Goal: Check status: Check status

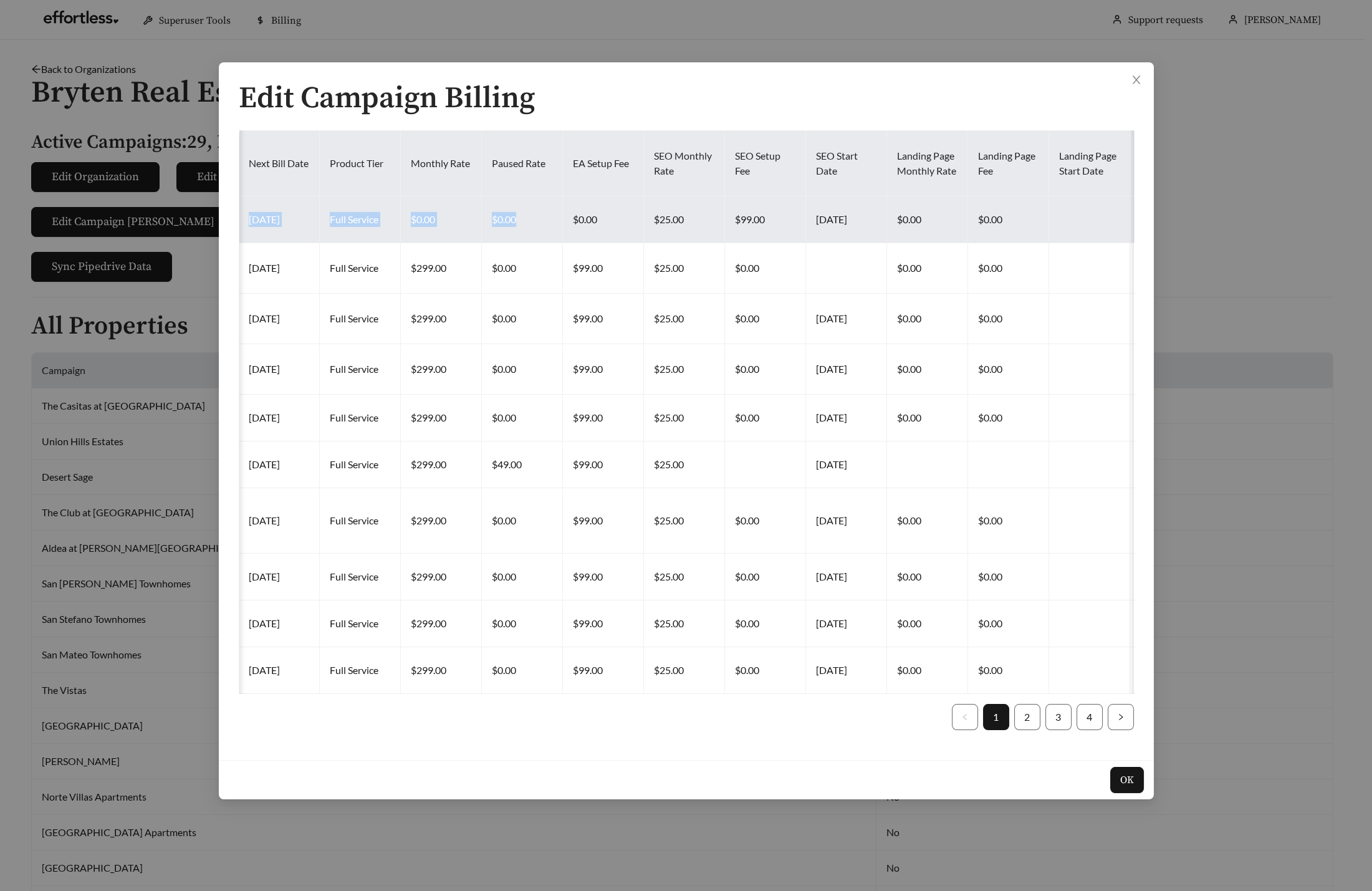
scroll to position [0, 226]
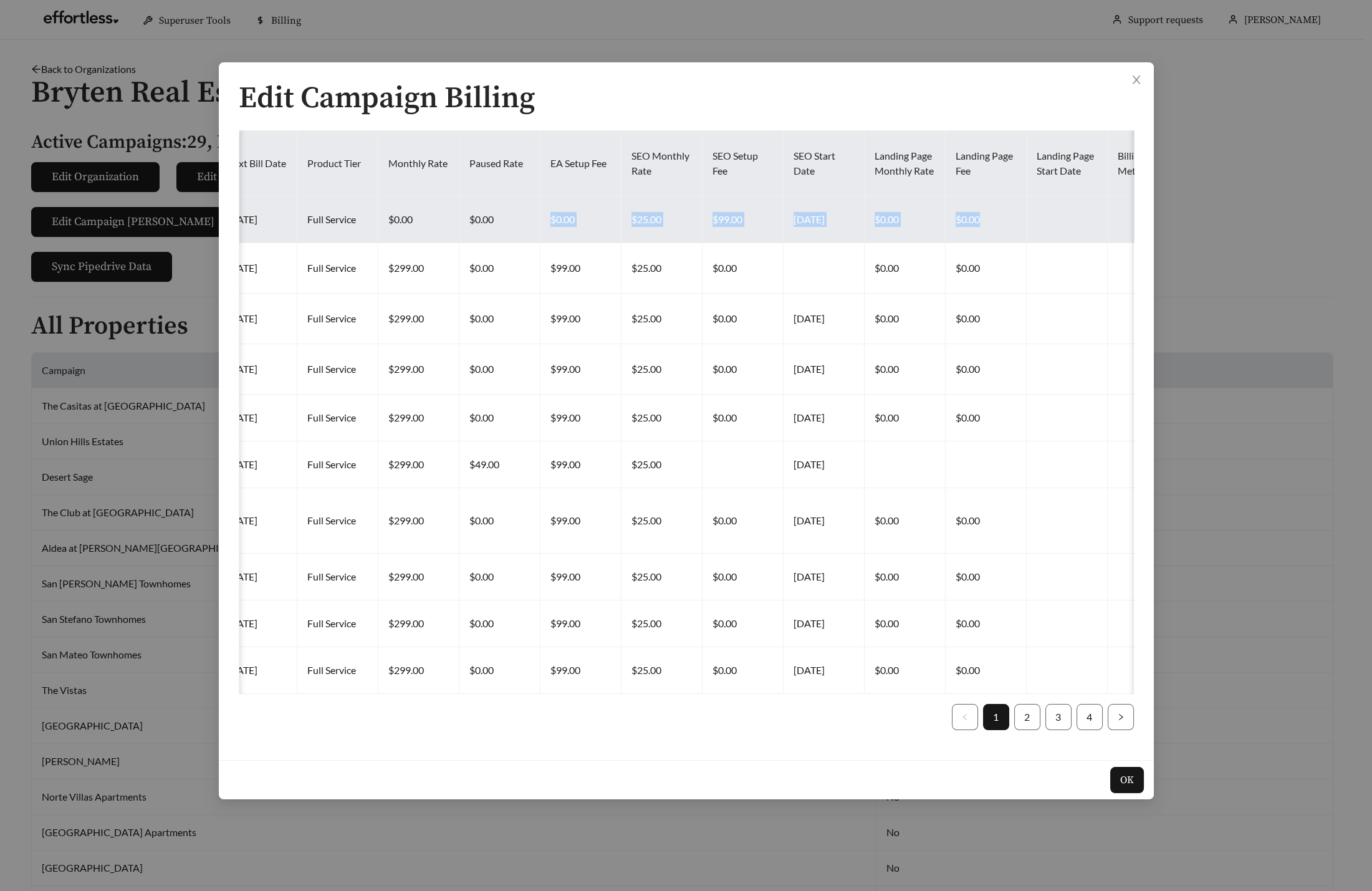
drag, startPoint x: 680, startPoint y: 225, endPoint x: 1007, endPoint y: 214, distance: 327.2
click at [1007, 214] on tr "The Madison [DATE] [DATE] Full Service $0.00 $0.00 $0.00 $25.00 $99.00 [DATE] $…" at bounding box center [945, 219] width 1863 height 47
click at [1027, 214] on td at bounding box center [1067, 219] width 81 height 47
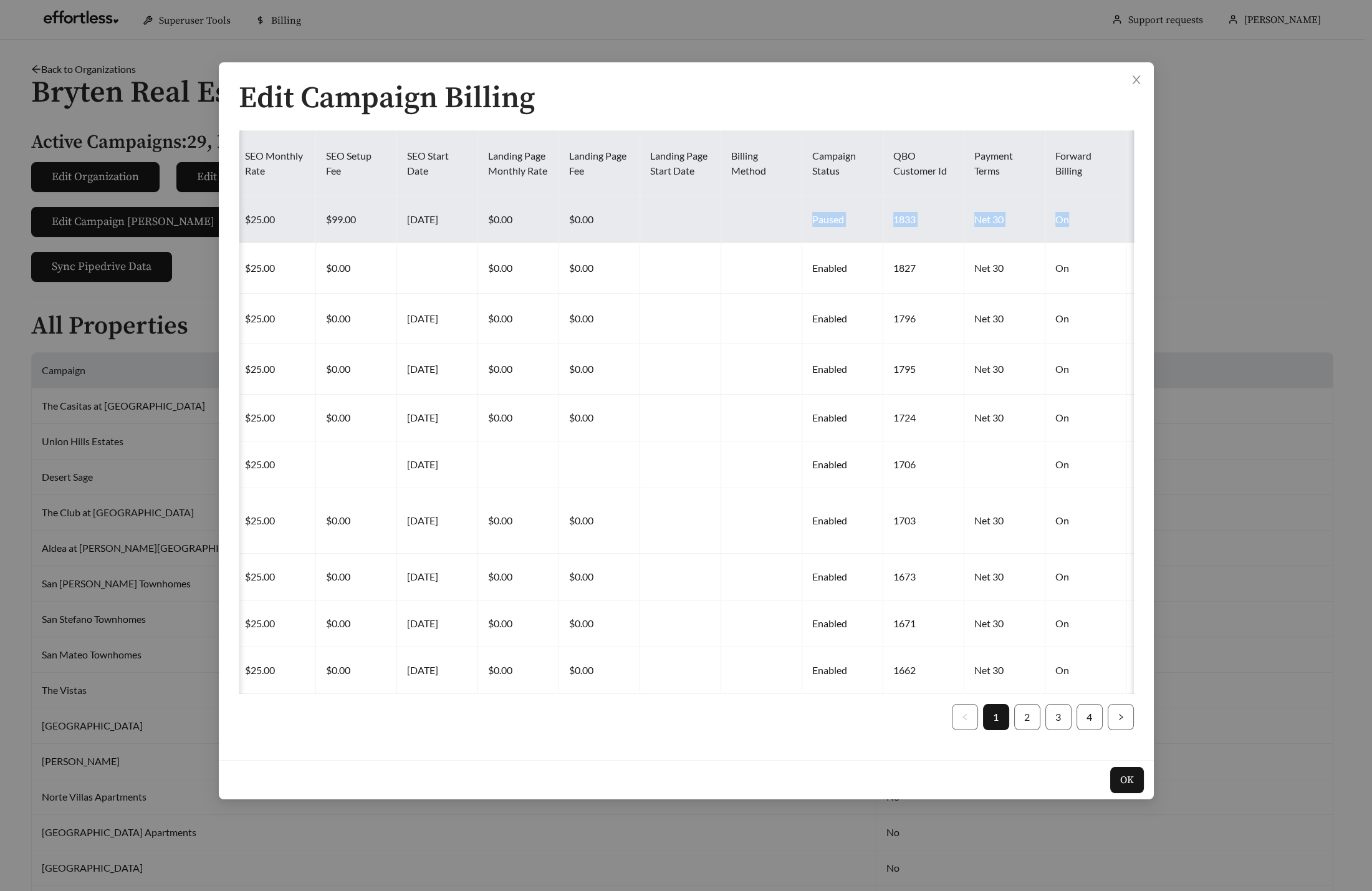
scroll to position [0, 637]
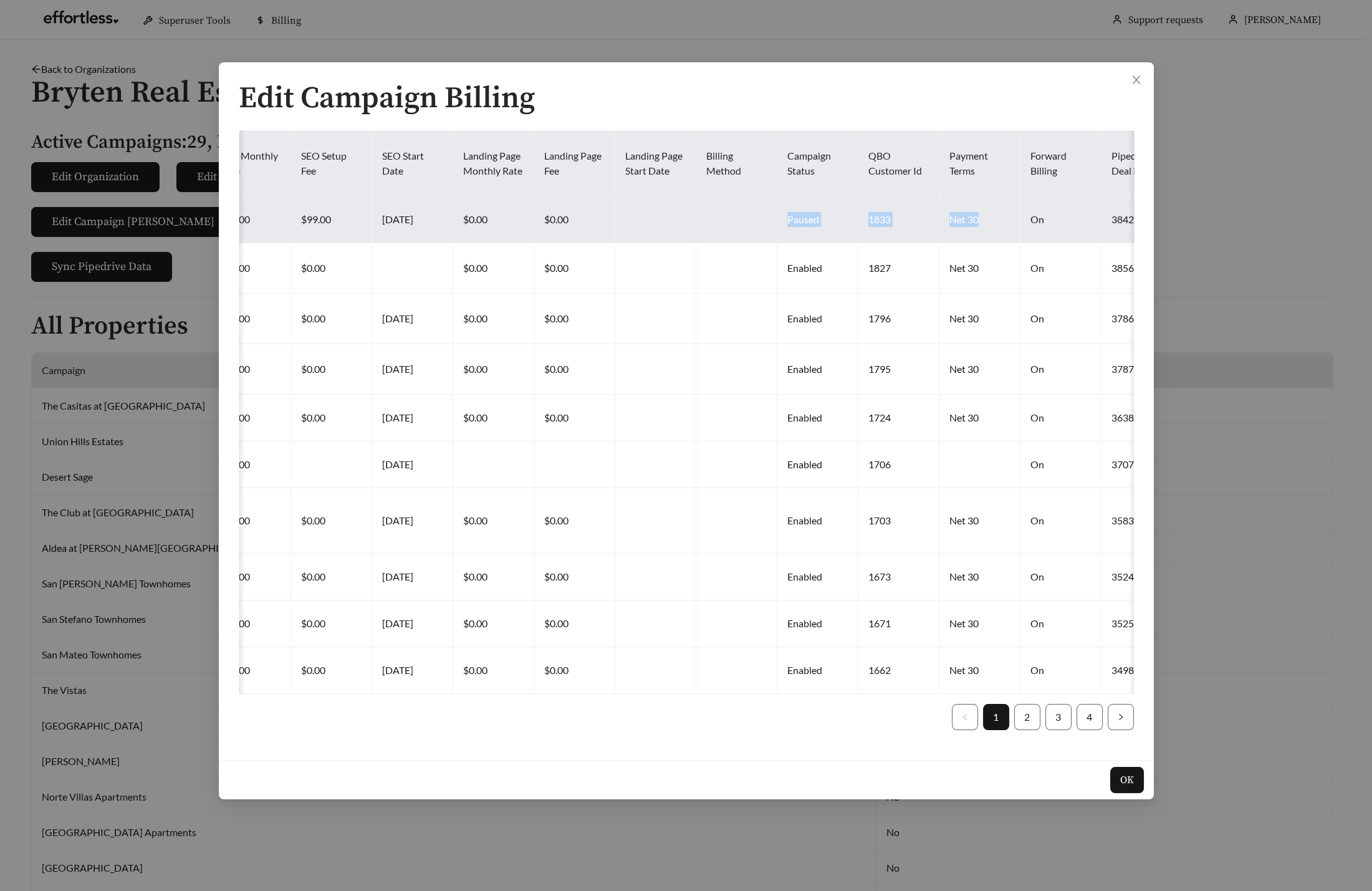
drag, startPoint x: 989, startPoint y: 219, endPoint x: 952, endPoint y: 227, distance: 37.9
click at [952, 227] on tr "The Madison [DATE] [DATE] Full Service $0.00 $0.00 $0.00 $25.00 $99.00 [DATE] $…" at bounding box center [533, 219] width 1863 height 47
click at [952, 227] on td "Net 30" at bounding box center [979, 219] width 81 height 47
drag, startPoint x: 944, startPoint y: 228, endPoint x: 964, endPoint y: 225, distance: 20.2
click at [964, 225] on td "Net 30" at bounding box center [979, 219] width 81 height 47
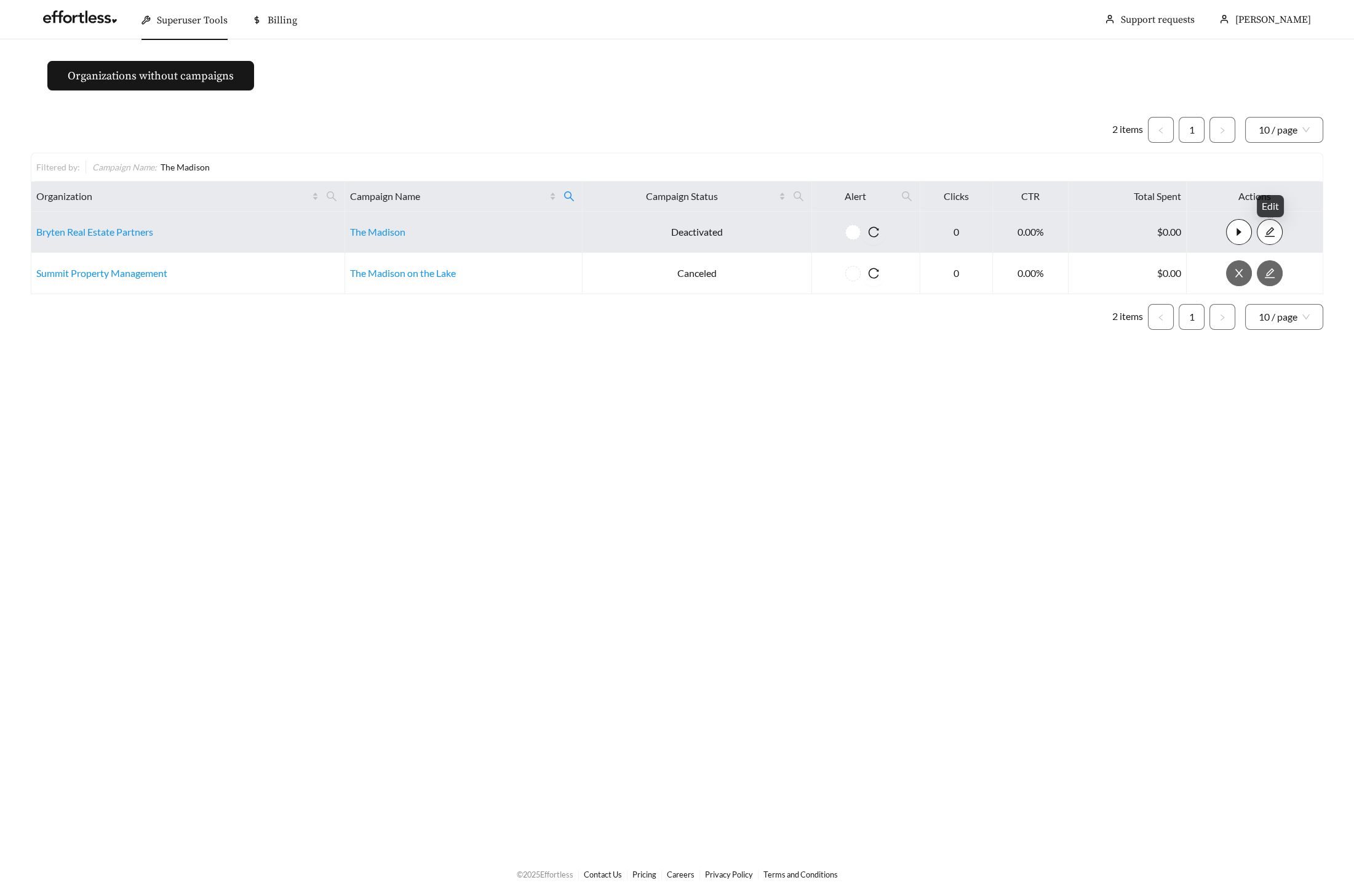
click at [1272, 230] on icon "edit" at bounding box center [1270, 231] width 10 height 10
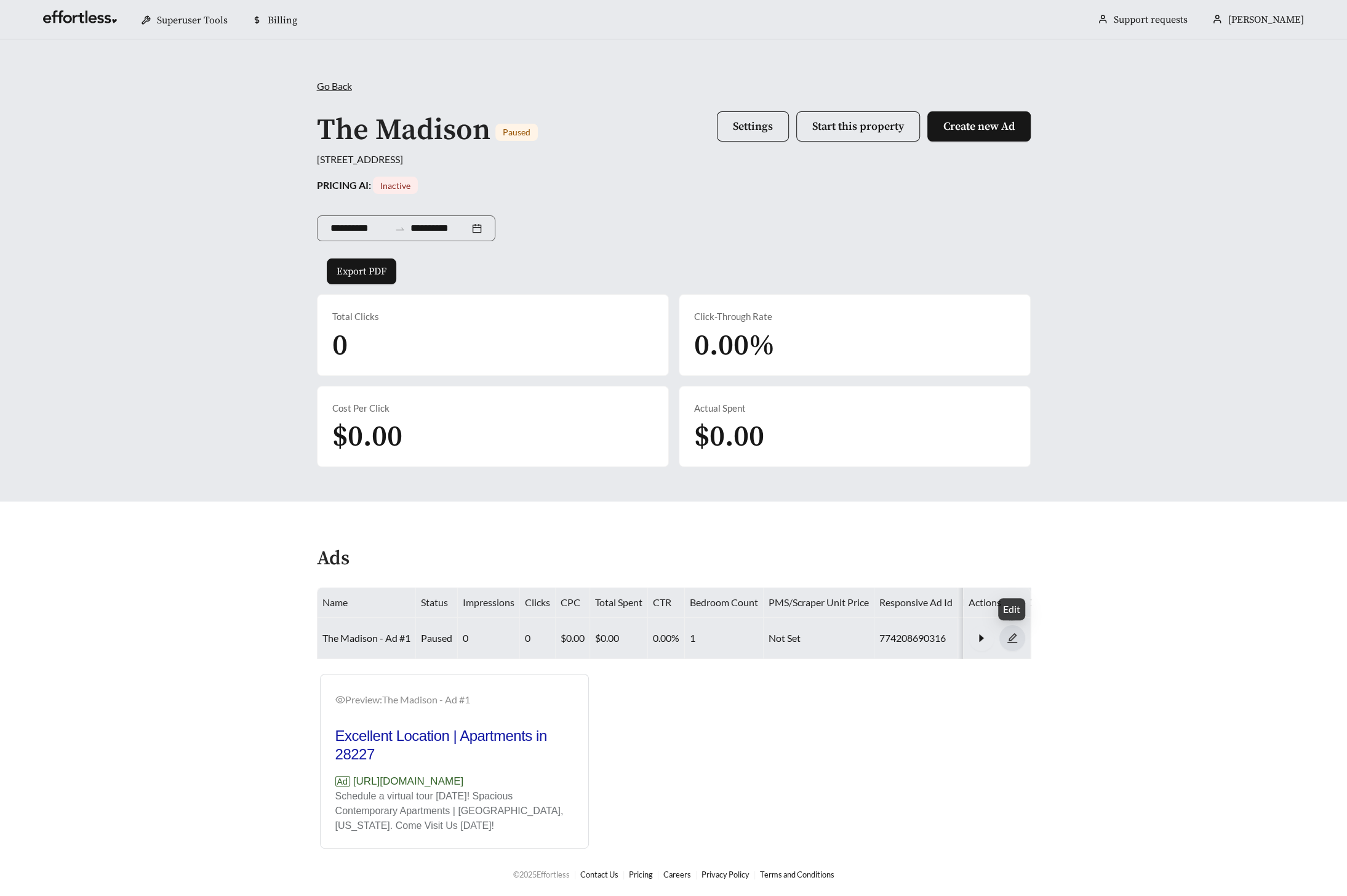
click at [1016, 636] on icon "edit" at bounding box center [1012, 637] width 11 height 11
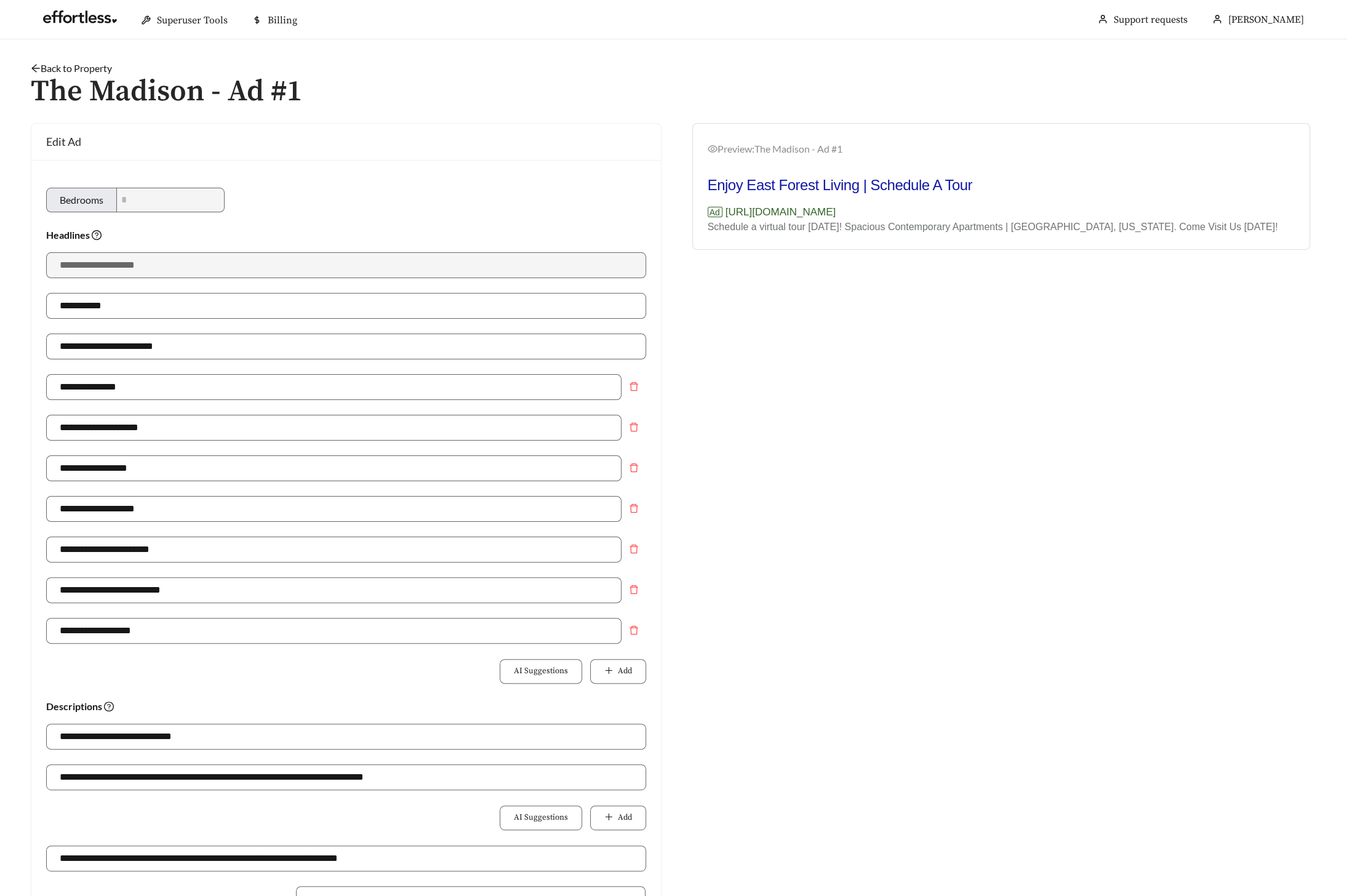
scroll to position [6, 0]
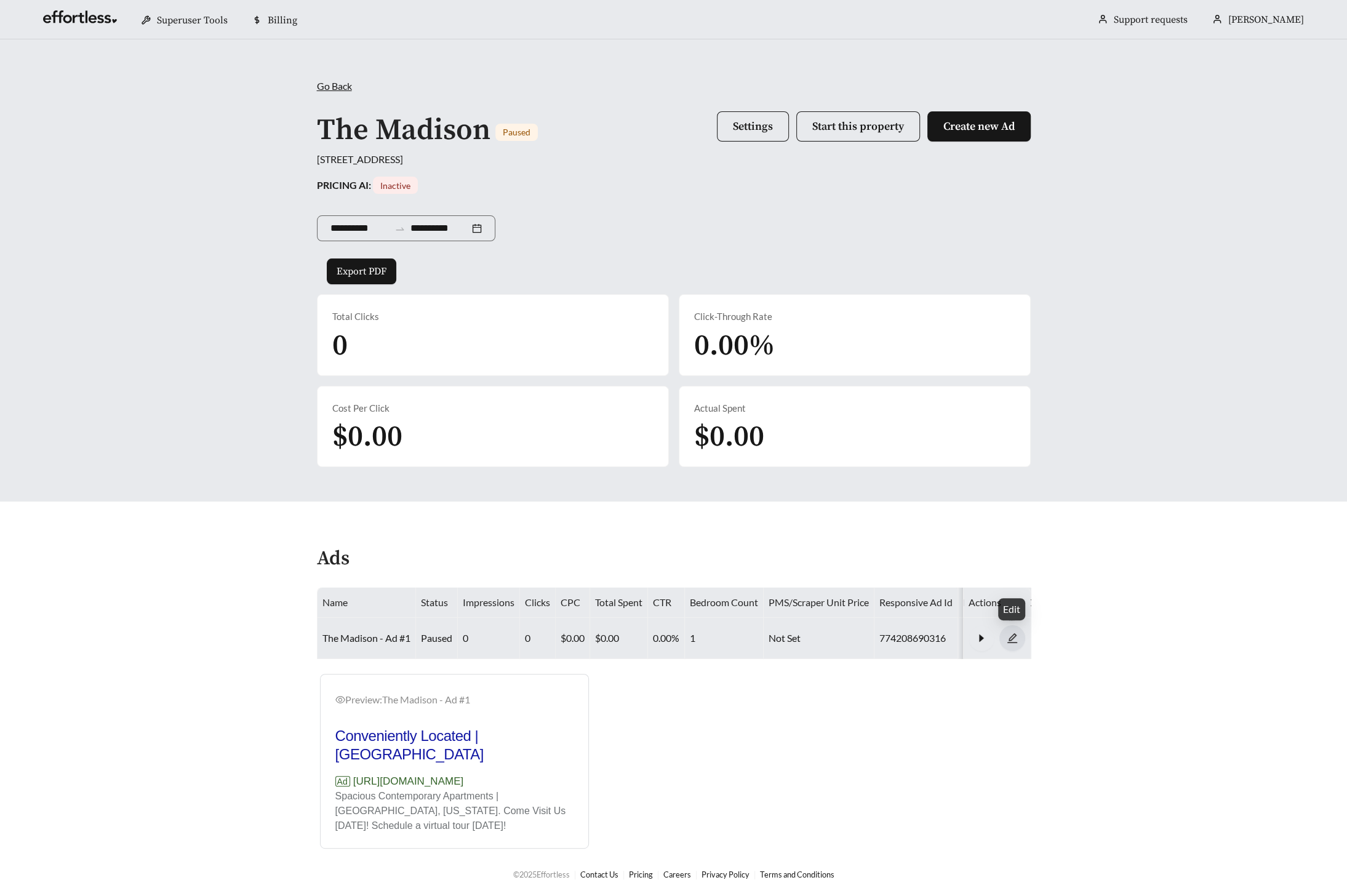
click at [1018, 632] on span "edit" at bounding box center [1012, 637] width 25 height 11
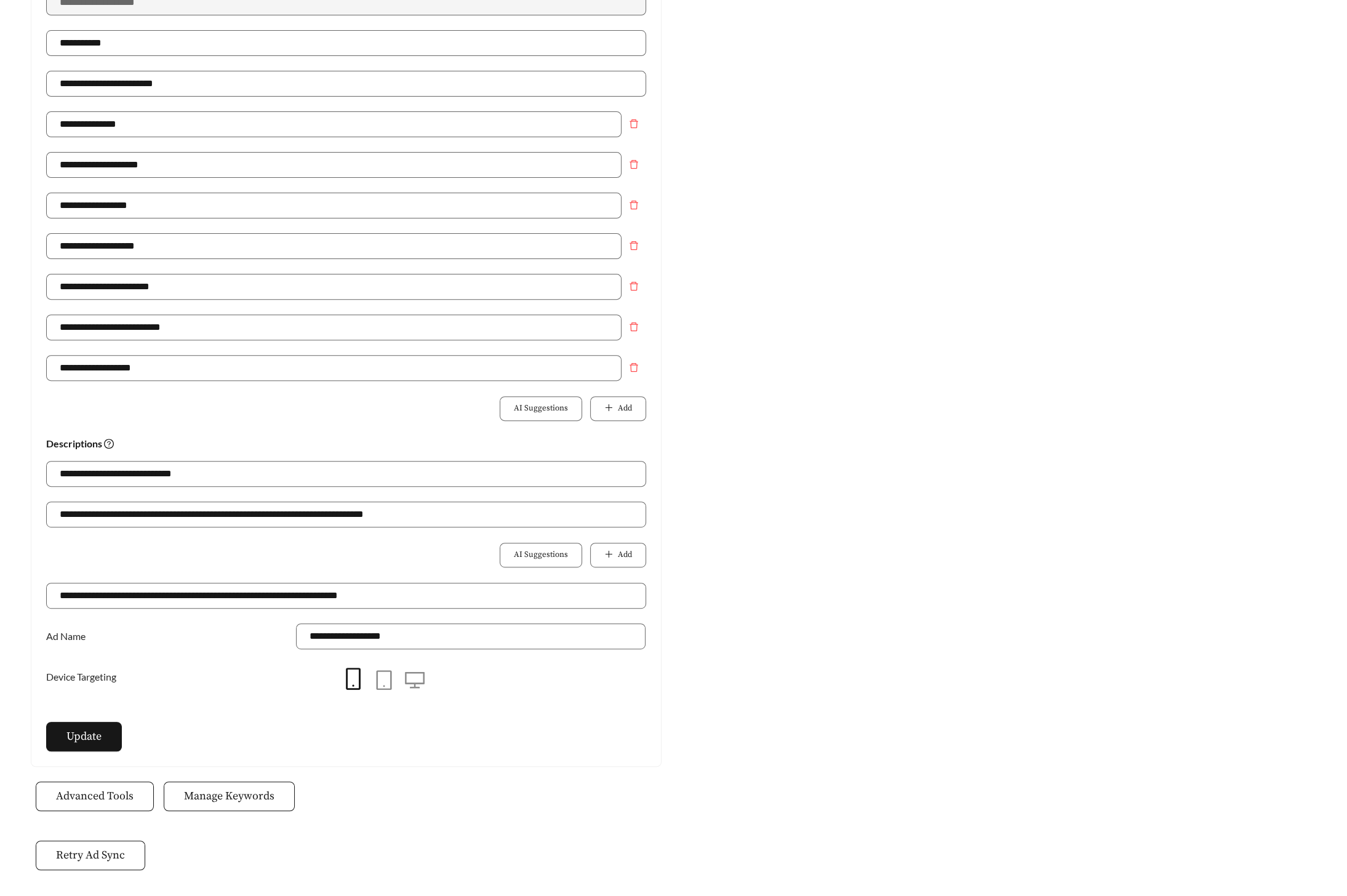
scroll to position [316, 0]
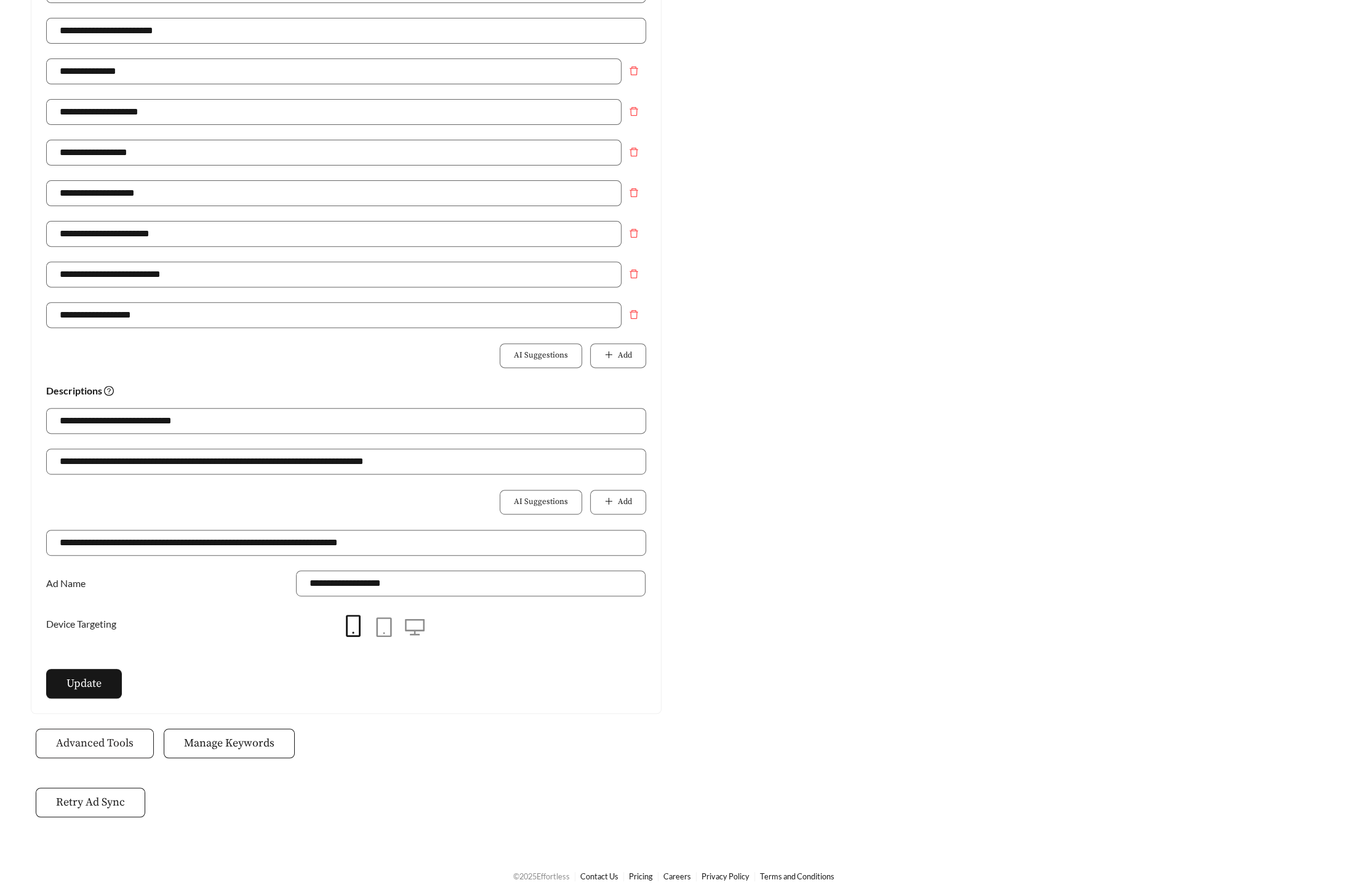
click at [98, 742] on span "Advanced Tools" at bounding box center [95, 743] width 77 height 17
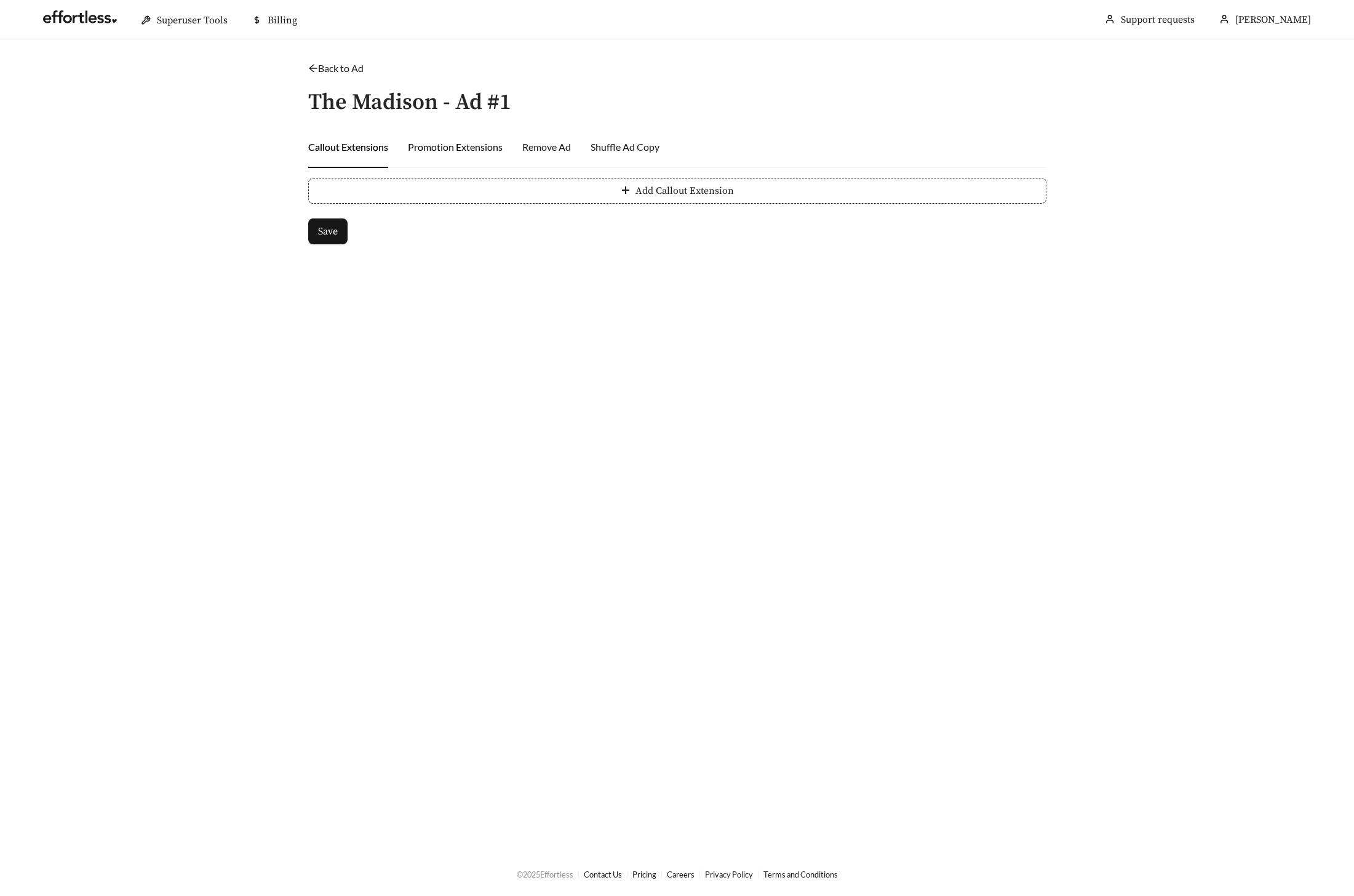
click at [454, 147] on div "Promotion Extensions" at bounding box center [455, 146] width 95 height 15
click at [353, 146] on div "Callout Extensions" at bounding box center [348, 146] width 80 height 15
click at [329, 68] on link "Back to Ad" at bounding box center [336, 68] width 55 height 11
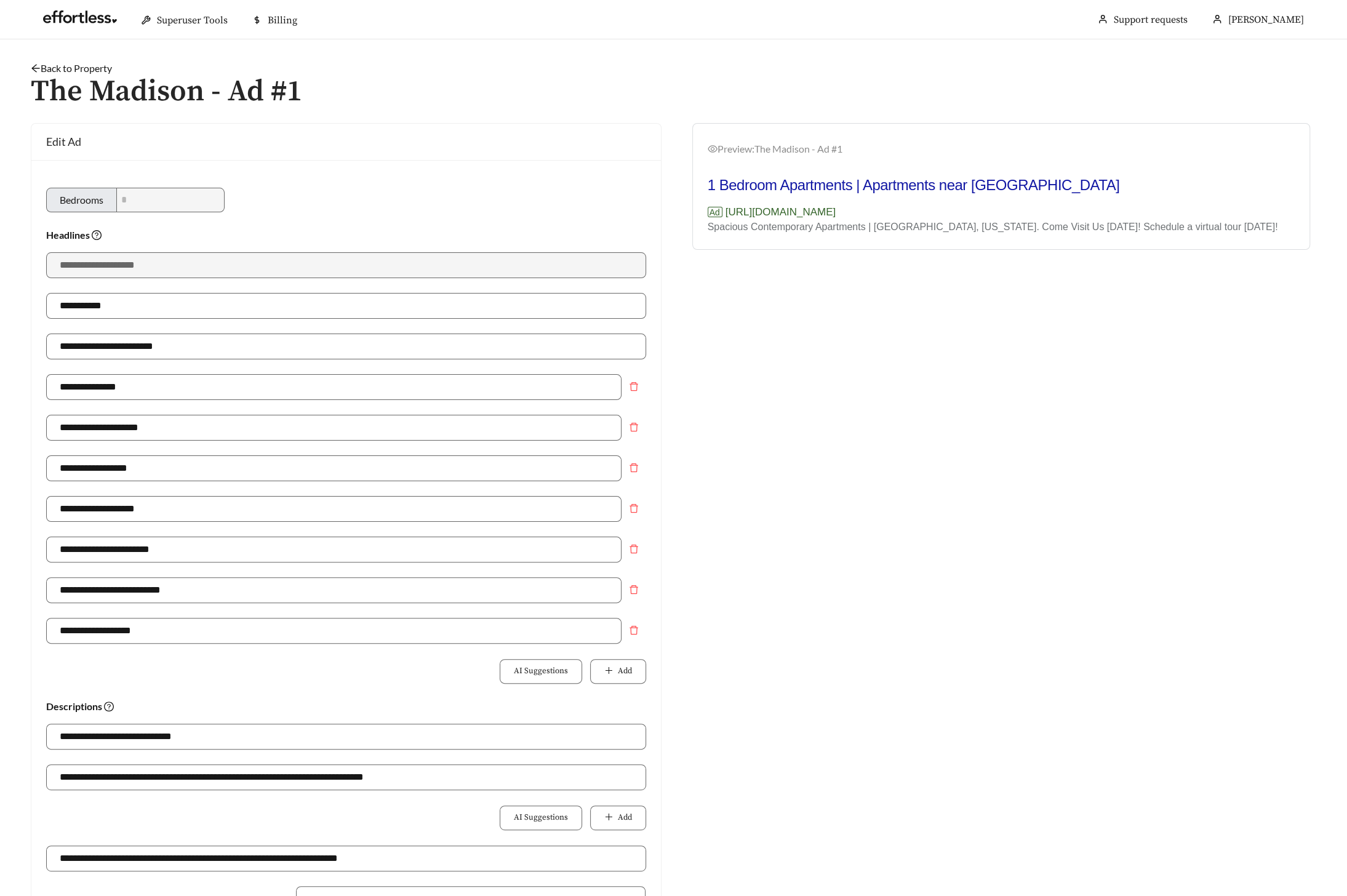
click at [77, 68] on link "Back to Property" at bounding box center [71, 68] width 82 height 11
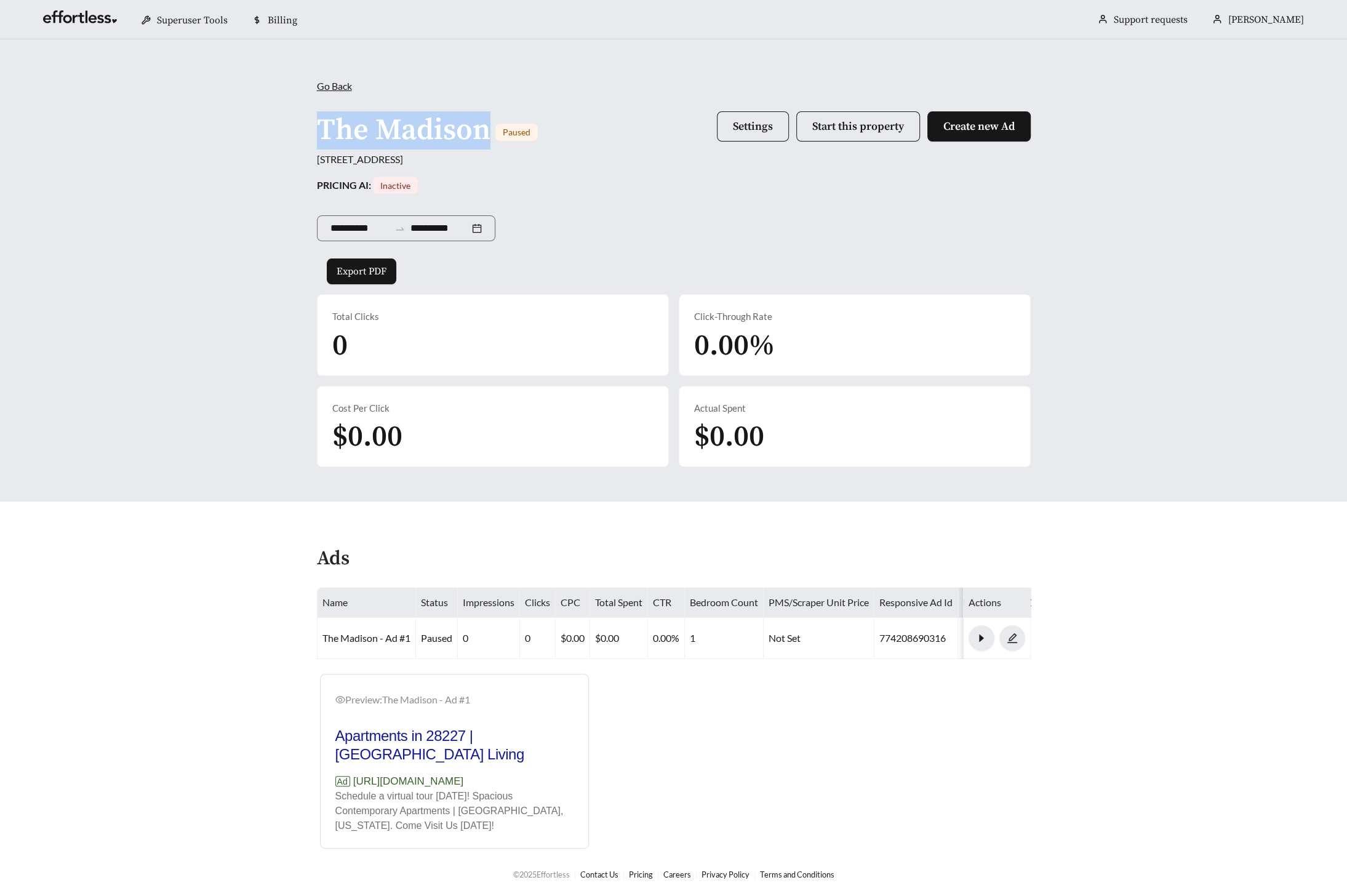
drag, startPoint x: 488, startPoint y: 129, endPoint x: 310, endPoint y: 129, distance: 178.0
click at [310, 129] on div "**********" at bounding box center [674, 273] width 738 height 388
click at [272, 136] on div "**********" at bounding box center [674, 270] width 1347 height 462
drag, startPoint x: 316, startPoint y: 127, endPoint x: 575, endPoint y: 156, distance: 260.6
click at [575, 156] on div "**********" at bounding box center [674, 273] width 738 height 388
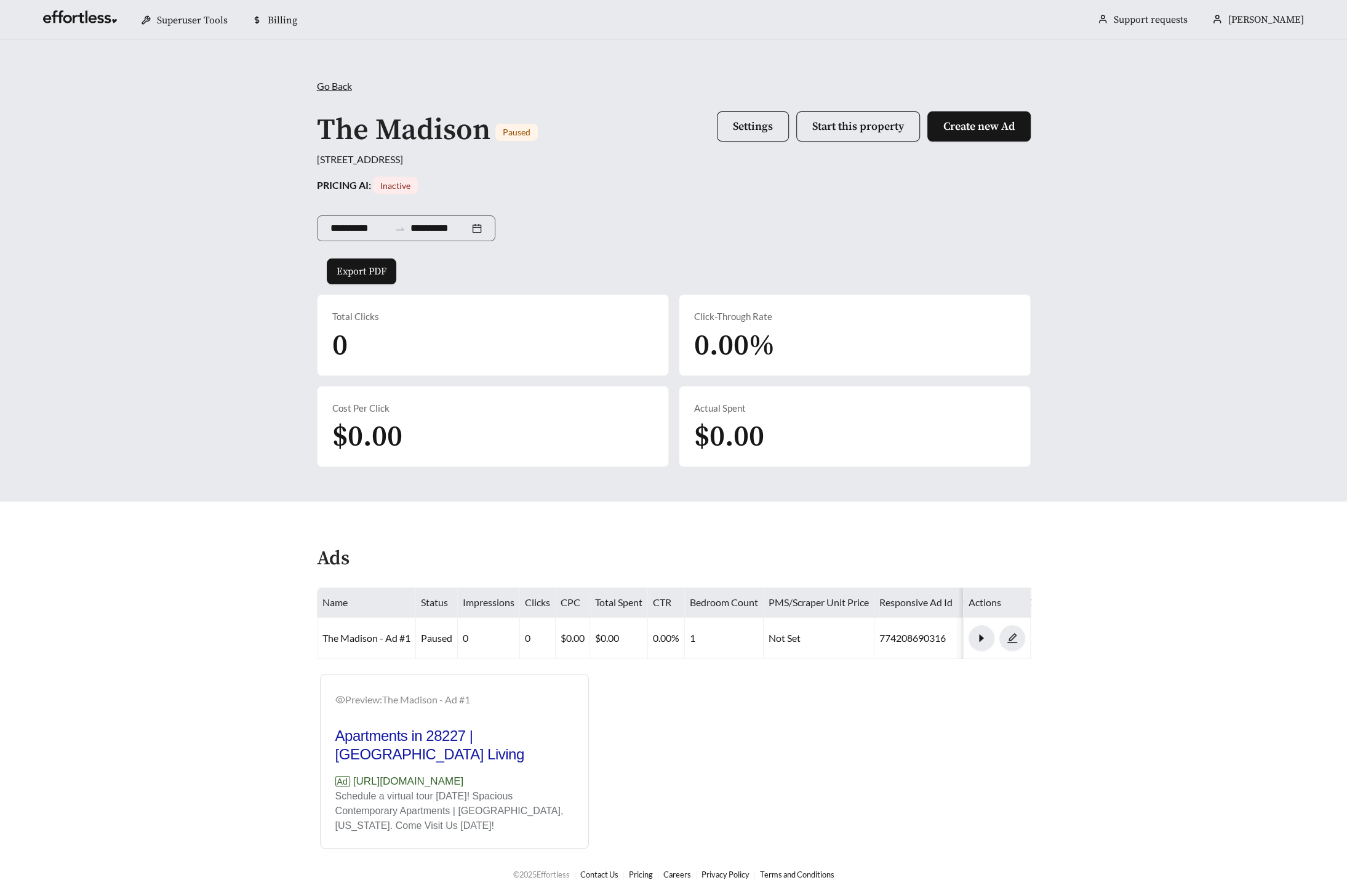
click at [642, 166] on div "7815 Calibre Crossing Dr, Charlotte, NC 28227, USA" at bounding box center [674, 159] width 714 height 15
